Goal: Transaction & Acquisition: Purchase product/service

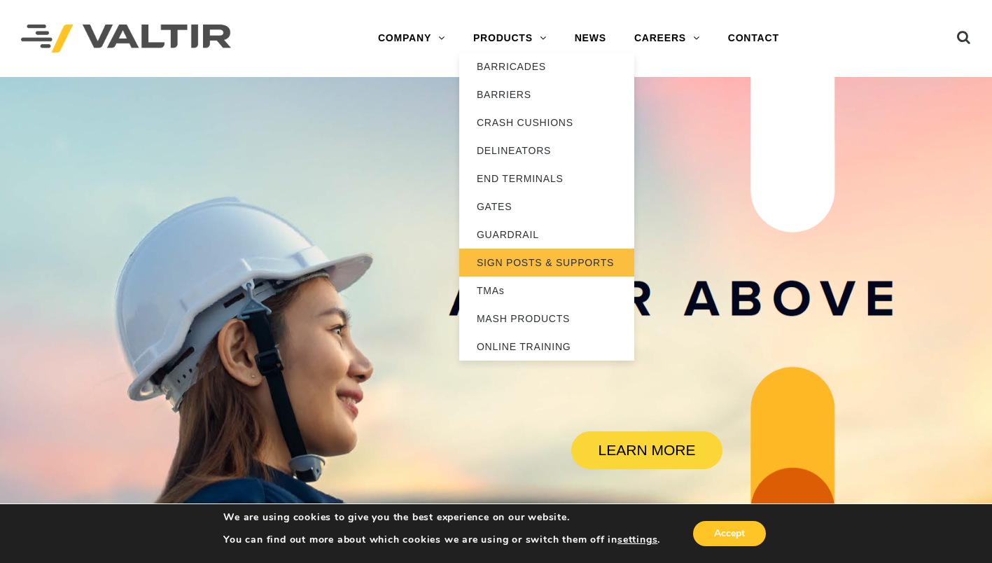
click at [536, 258] on link "SIGN POSTS & SUPPORTS" at bounding box center [546, 263] width 175 height 28
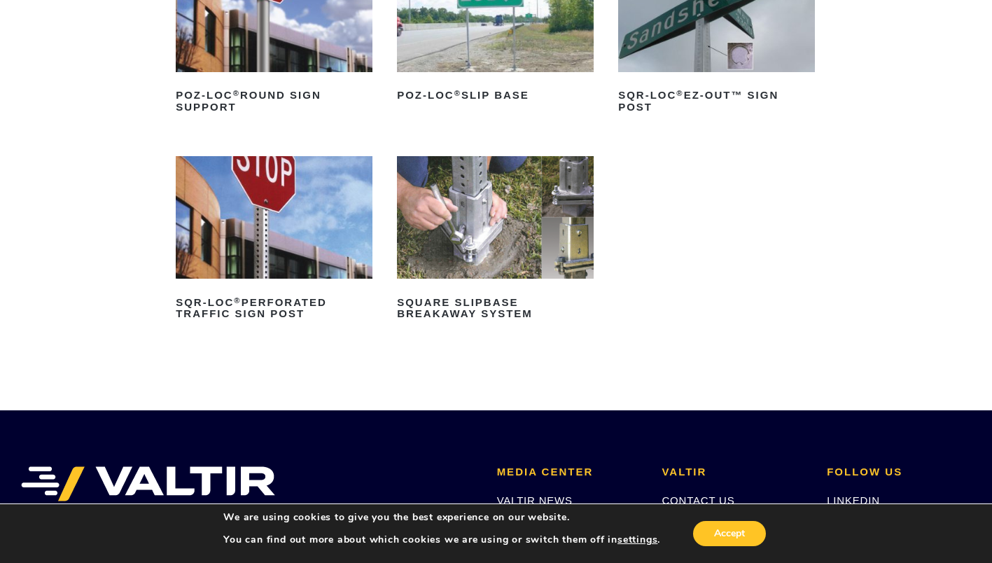
scroll to position [210, 0]
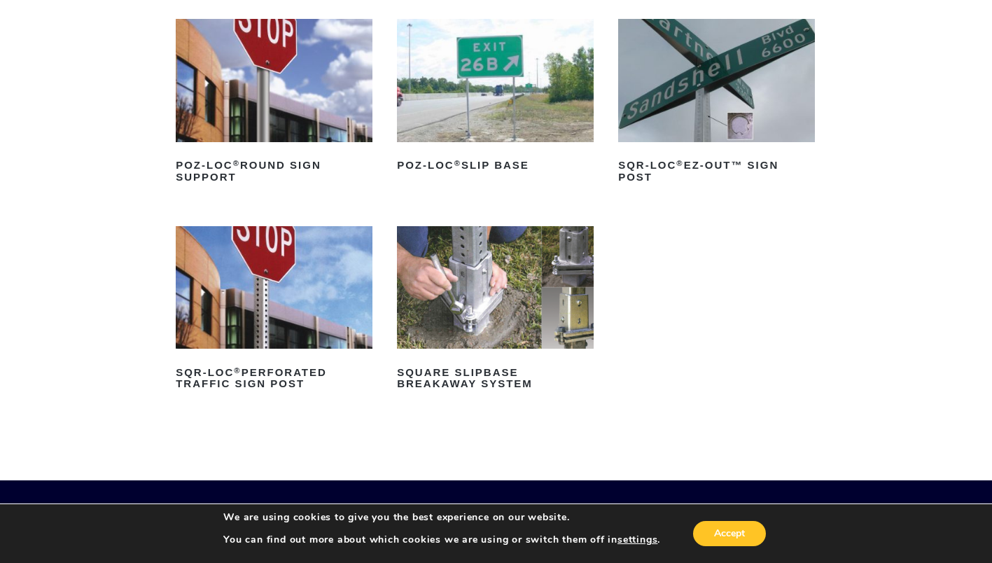
click at [514, 287] on img at bounding box center [495, 287] width 197 height 123
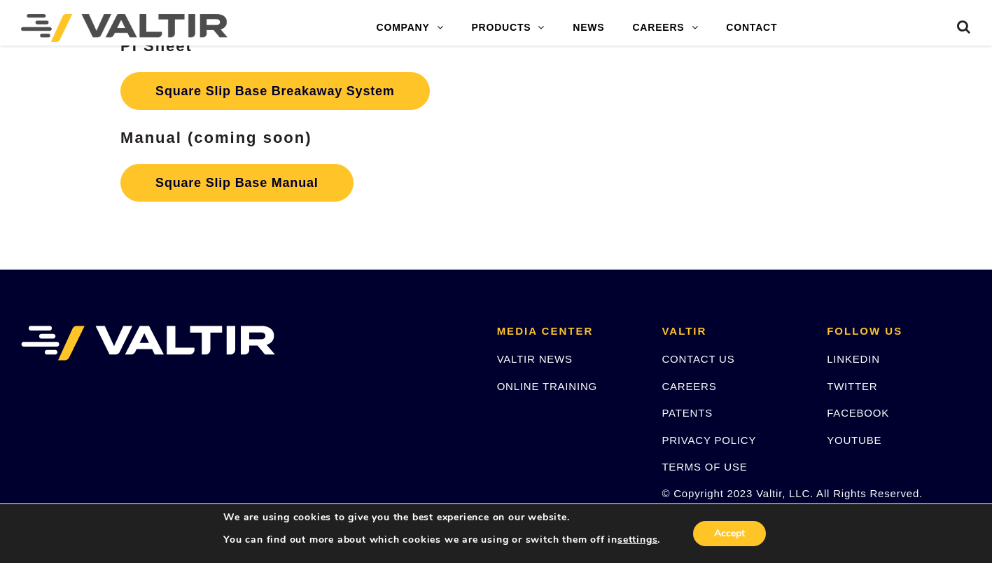
scroll to position [2451, 0]
